Goal: Information Seeking & Learning: Learn about a topic

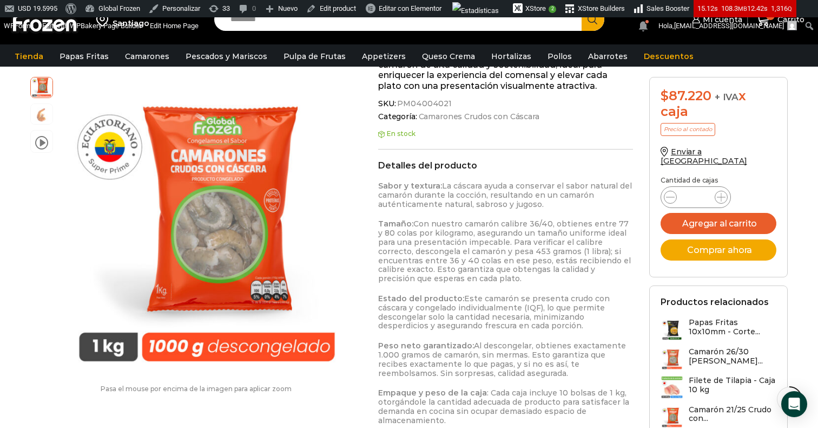
scroll to position [577, 0]
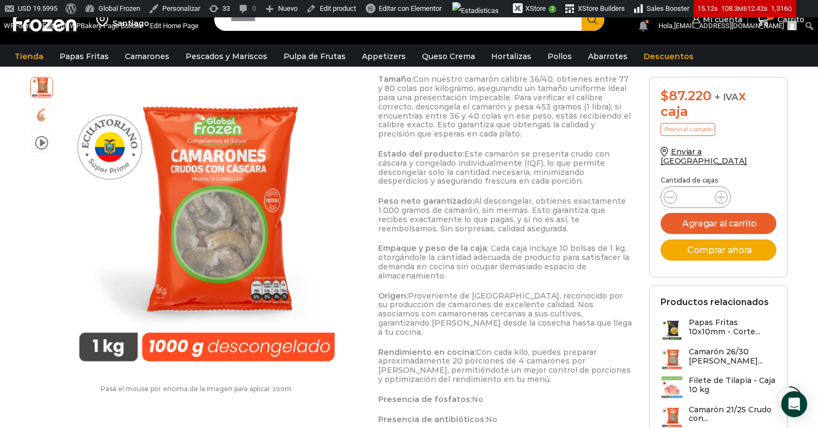
click at [424, 202] on strong "Peso neto garantizado:" at bounding box center [426, 201] width 96 height 10
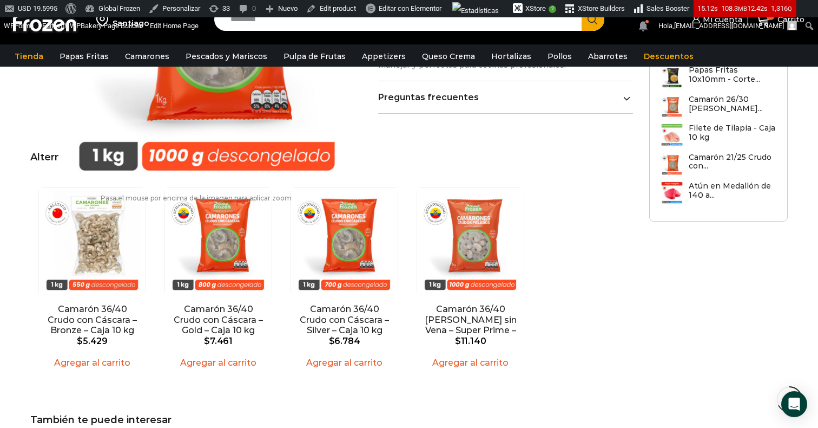
scroll to position [1453, 0]
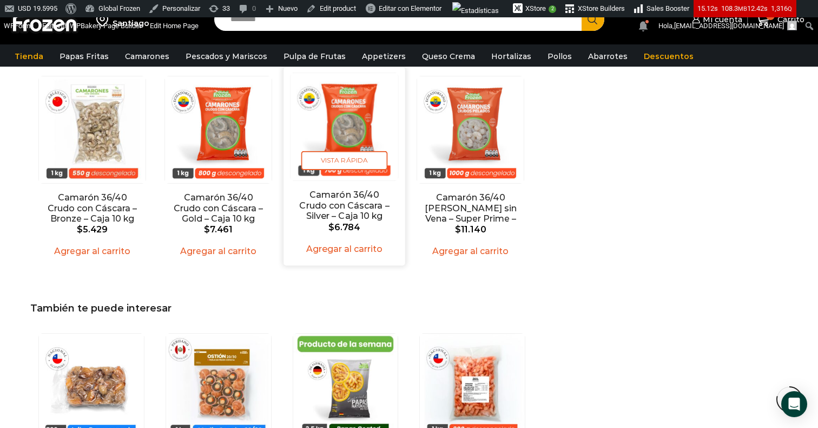
click at [353, 190] on link "Camarón 36/40 Crudo con Cáscara – Silver – Caja 10 kg" at bounding box center [344, 205] width 97 height 31
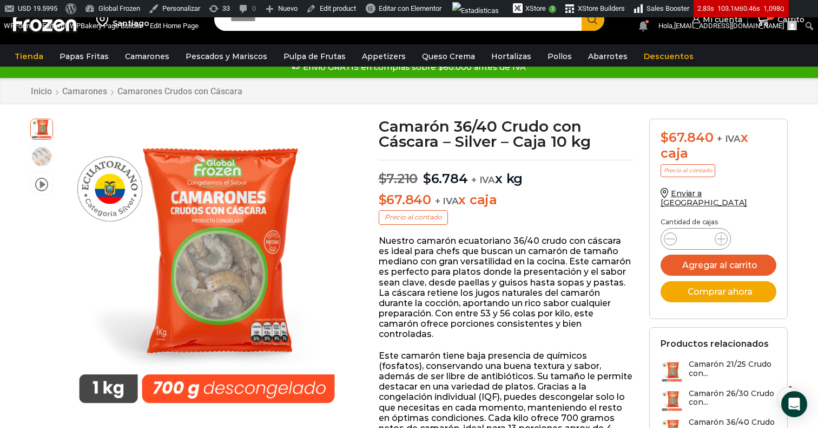
scroll to position [42, 0]
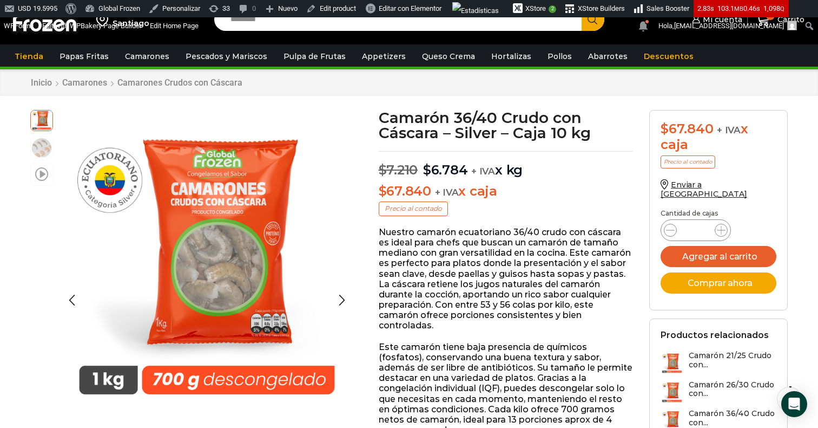
click at [42, 179] on span at bounding box center [41, 173] width 13 height 15
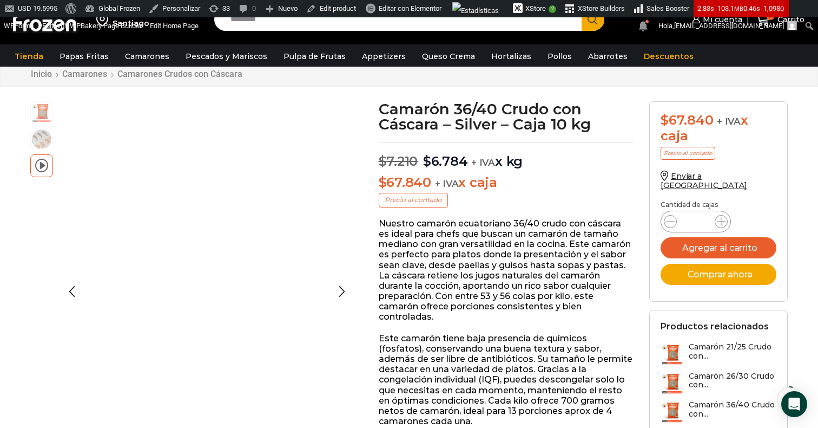
scroll to position [0, 0]
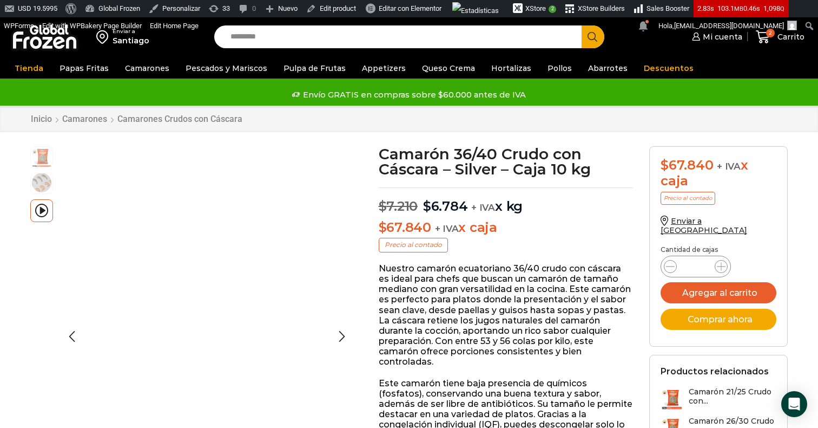
click at [45, 185] on img at bounding box center [42, 183] width 22 height 22
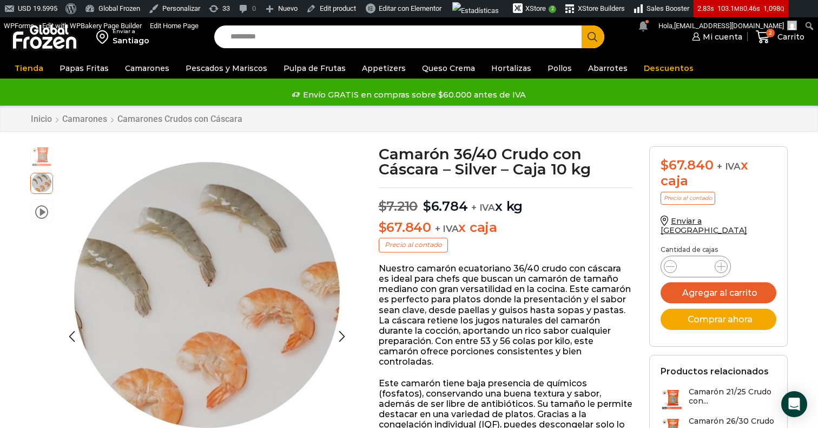
click at [45, 149] on img at bounding box center [42, 156] width 22 height 22
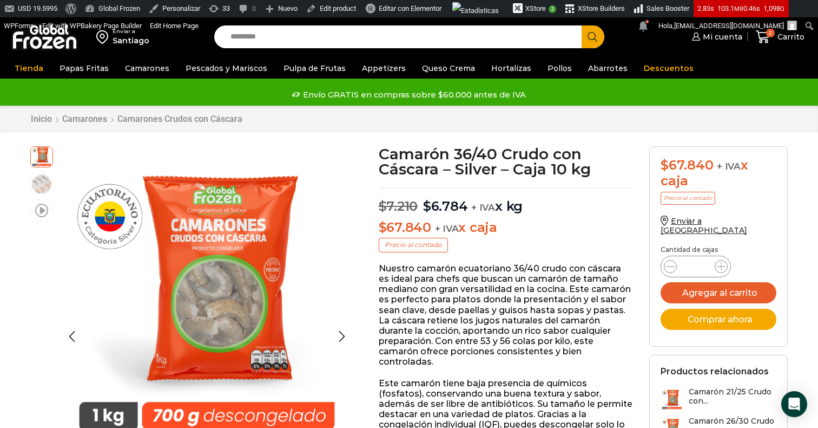
click at [43, 211] on span at bounding box center [41, 209] width 13 height 15
